Goal: Communication & Community: Ask a question

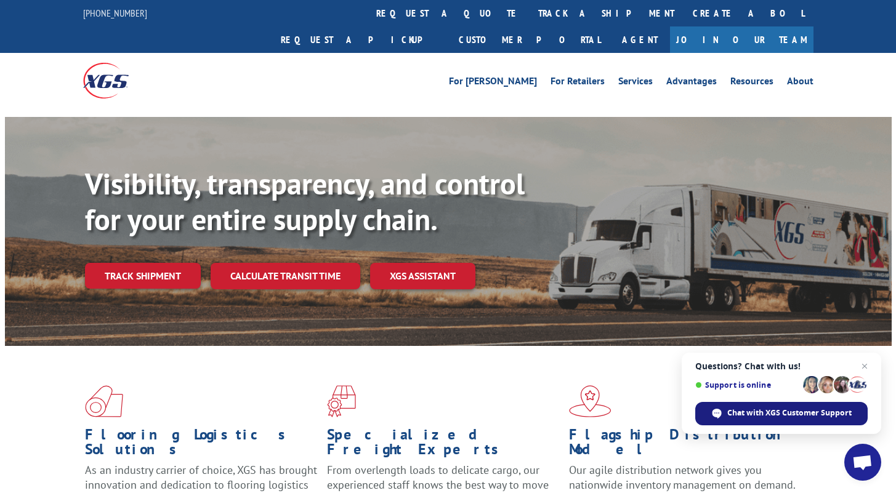
click at [785, 422] on div "Chat with XGS Customer Support" at bounding box center [781, 413] width 172 height 23
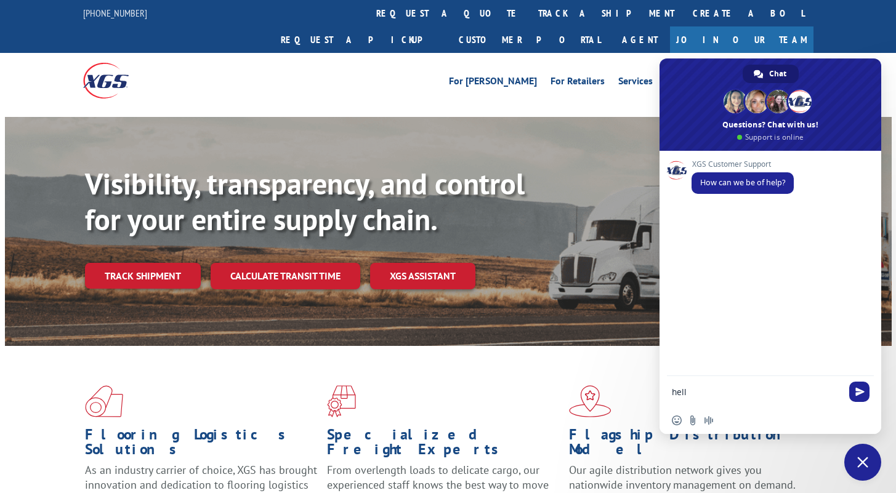
type textarea "hello"
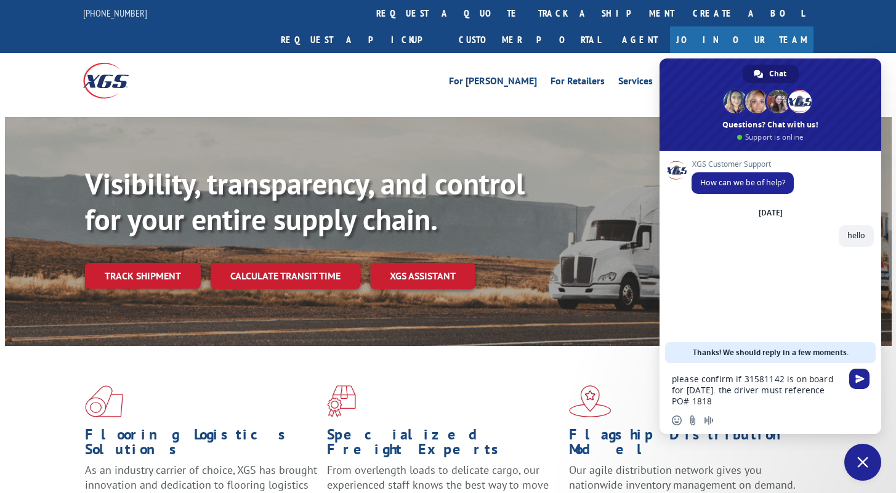
type textarea "please confirm if 31581142 is on board for [DATE]. the driver must reference PO…"
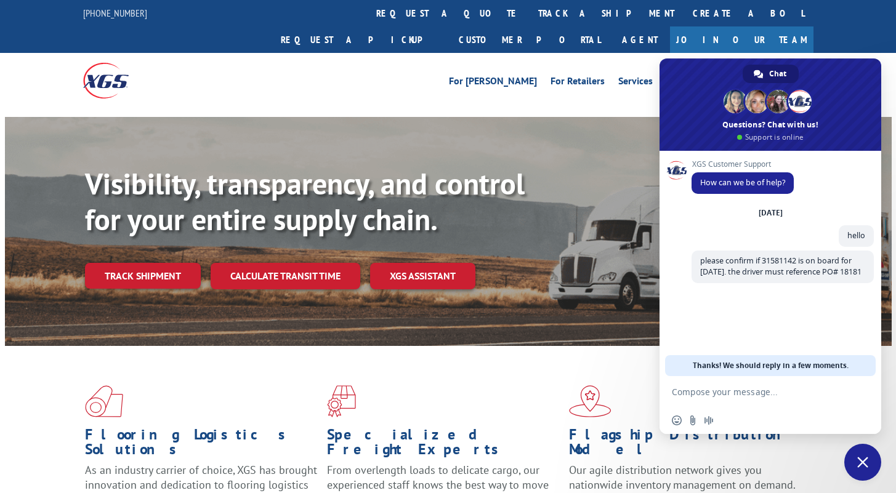
click at [771, 463] on p "Our agile distribution network gives you nationwide inventory management on dem…" at bounding box center [685, 483] width 233 height 41
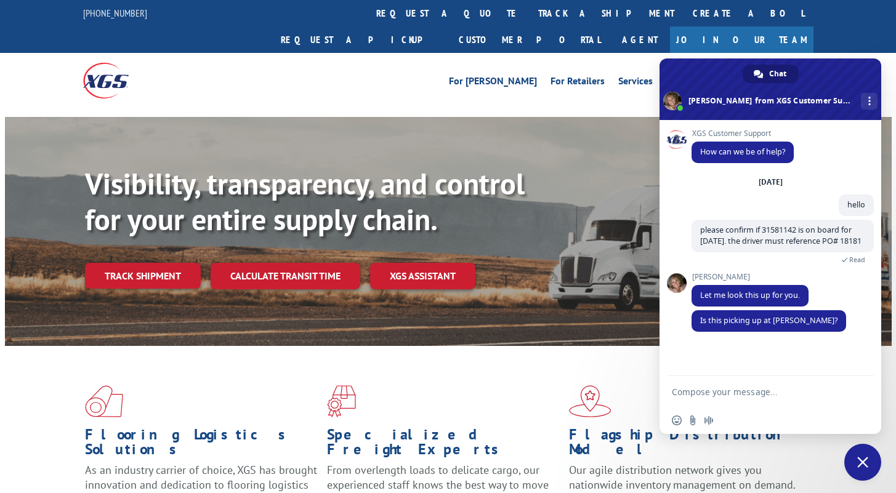
click at [776, 414] on div "Insert an emoji Send a file Audio message" at bounding box center [770, 420] width 222 height 27
click at [763, 396] on form at bounding box center [757, 392] width 170 height 33
click at [763, 393] on textarea "Compose your message..." at bounding box center [757, 392] width 170 height 11
type textarea "yes"
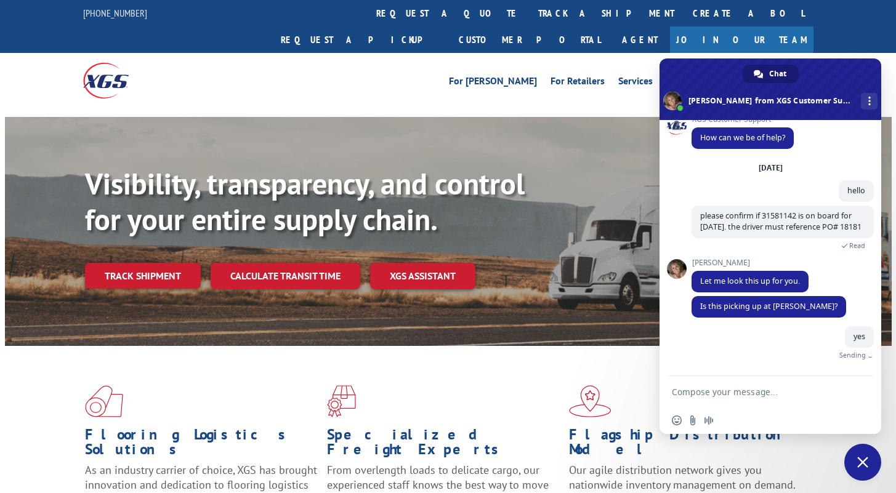
click at [769, 432] on div "Insert an emoji Send a file Audio message" at bounding box center [770, 420] width 222 height 27
click at [770, 423] on div "Insert an emoji Send a file Audio message" at bounding box center [770, 420] width 222 height 27
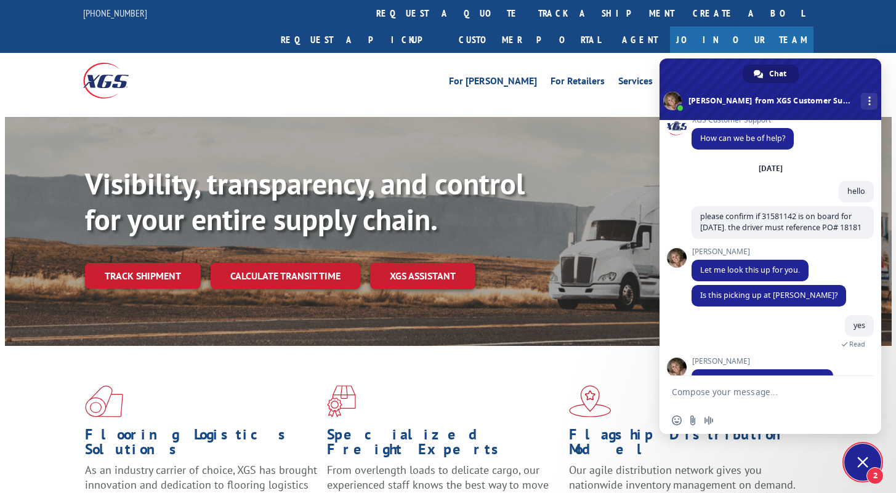
scroll to position [93, 0]
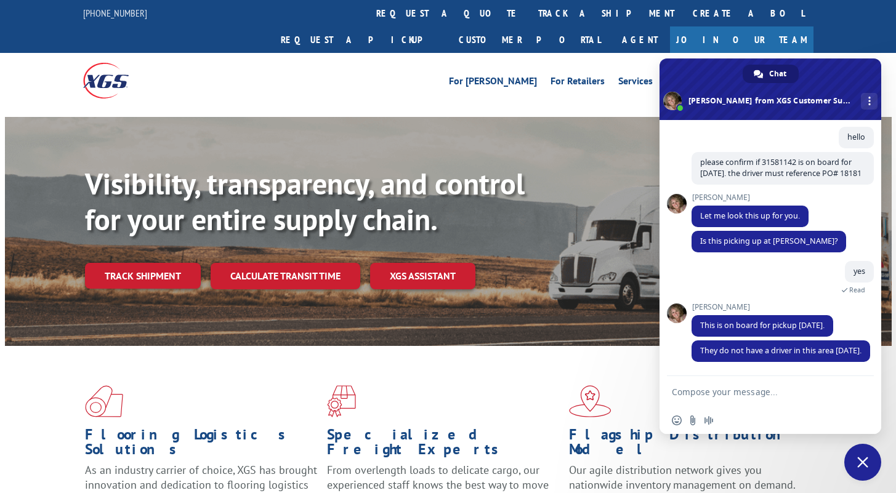
click at [764, 388] on textarea "Compose your message..." at bounding box center [757, 392] width 170 height 11
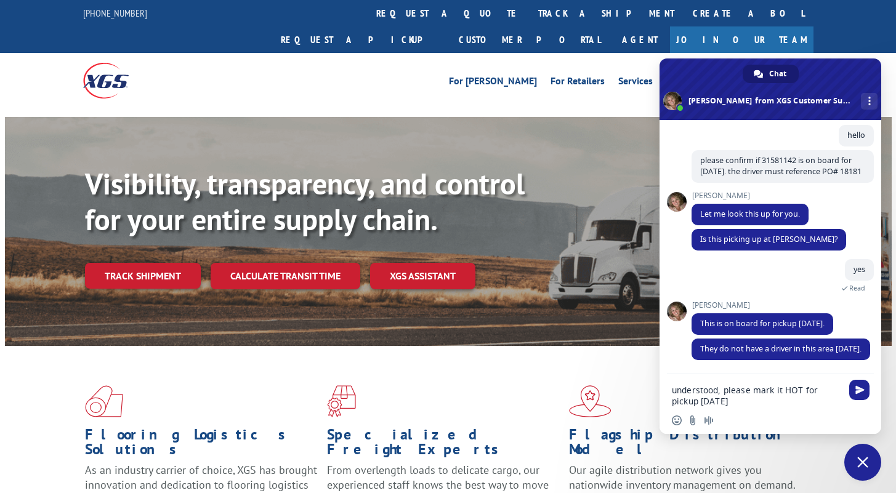
type textarea "understood, please mark it HOT for pickup [DATE]"
click at [859, 394] on span "Send" at bounding box center [859, 389] width 9 height 9
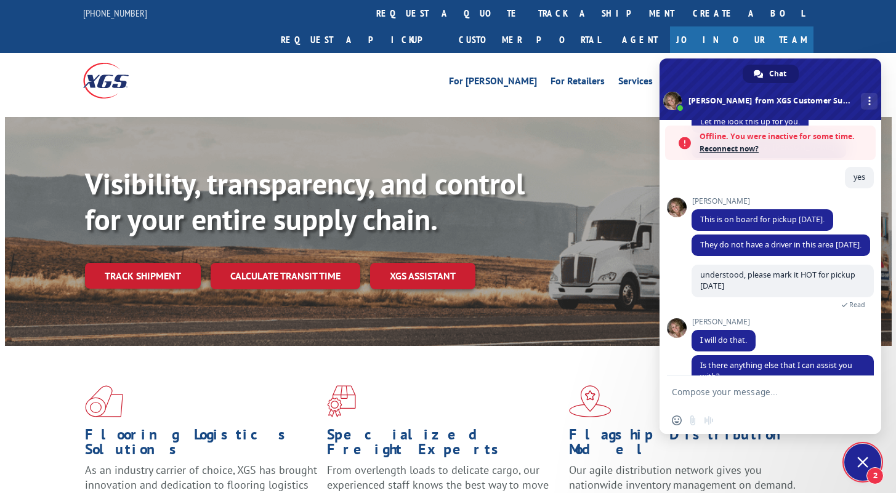
scroll to position [323, 0]
